Goal: Find specific page/section: Find specific page/section

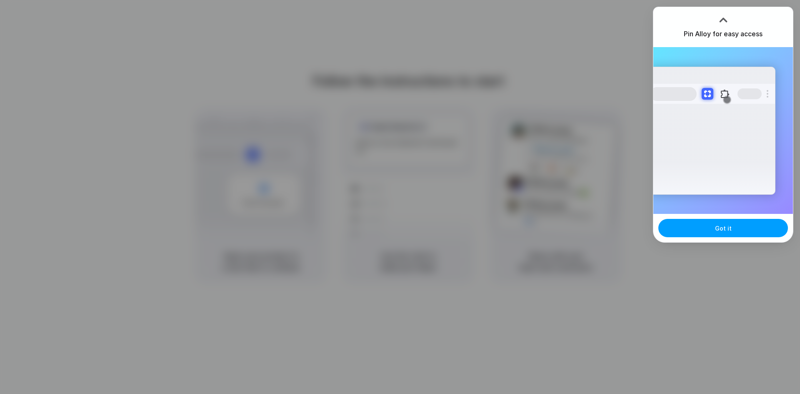
click at [728, 228] on span "Got it" at bounding box center [723, 228] width 17 height 9
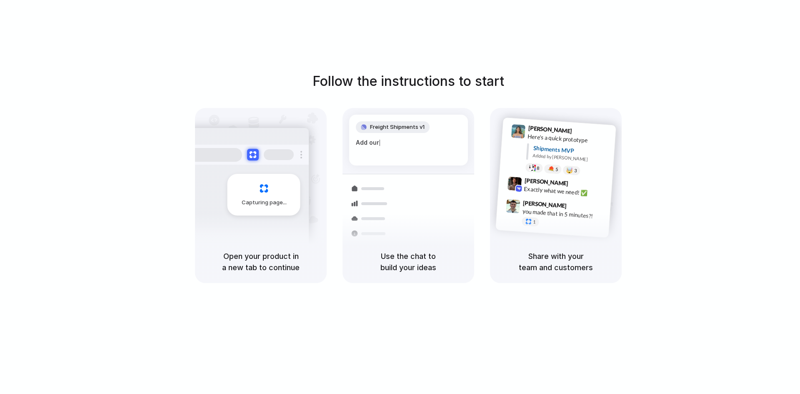
click at [593, 179] on div "Max Meyer 9:42 AM Exactly what we need! ✅" at bounding box center [555, 188] width 114 height 30
click at [426, 210] on div "Container from Shanghai 40ft • ETA Dec 28 • In transit Express delivery to NYC …" at bounding box center [439, 232] width 88 height 117
click at [243, 187] on div "Capturing page" at bounding box center [264, 195] width 73 height 42
